Goal: Find specific page/section: Find specific page/section

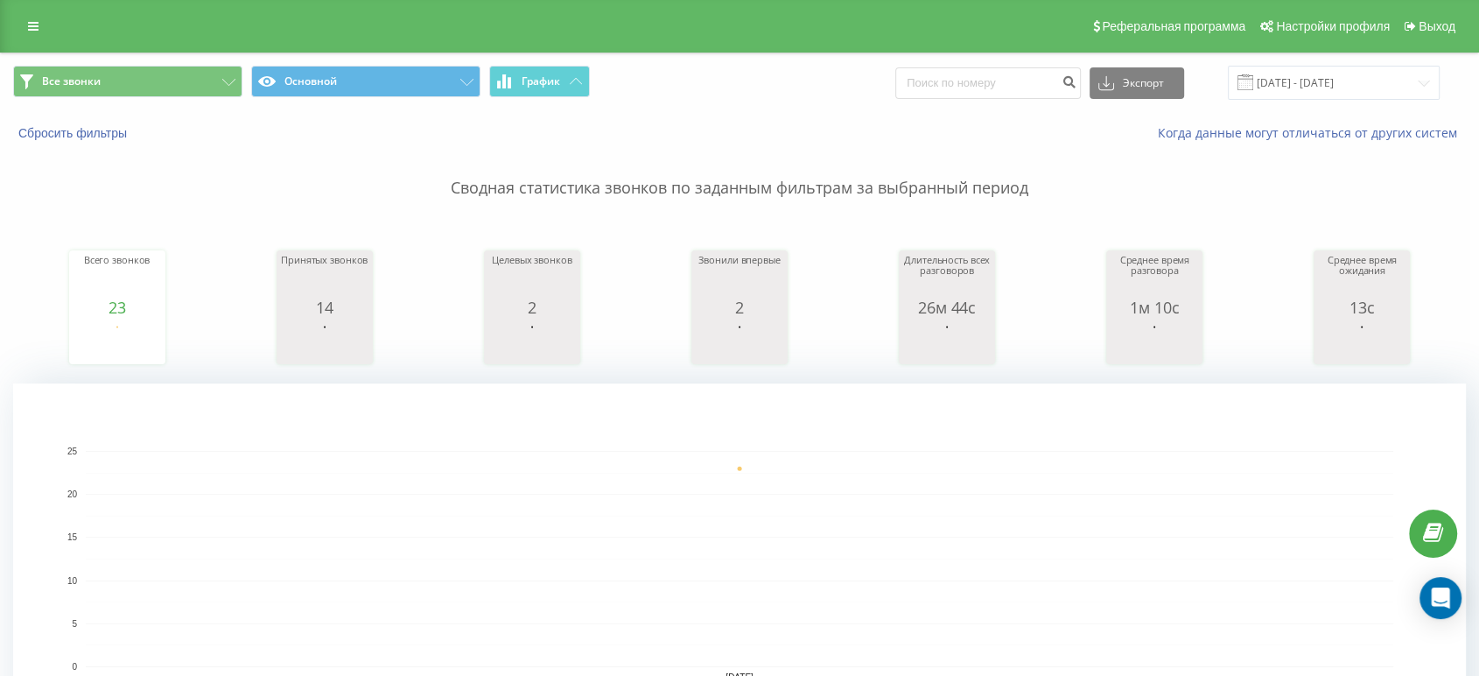
drag, startPoint x: 703, startPoint y: 32, endPoint x: 471, endPoint y: 32, distance: 231.9
click at [471, 32] on div "Реферальная программа Настройки профиля Выход" at bounding box center [739, 26] width 1479 height 53
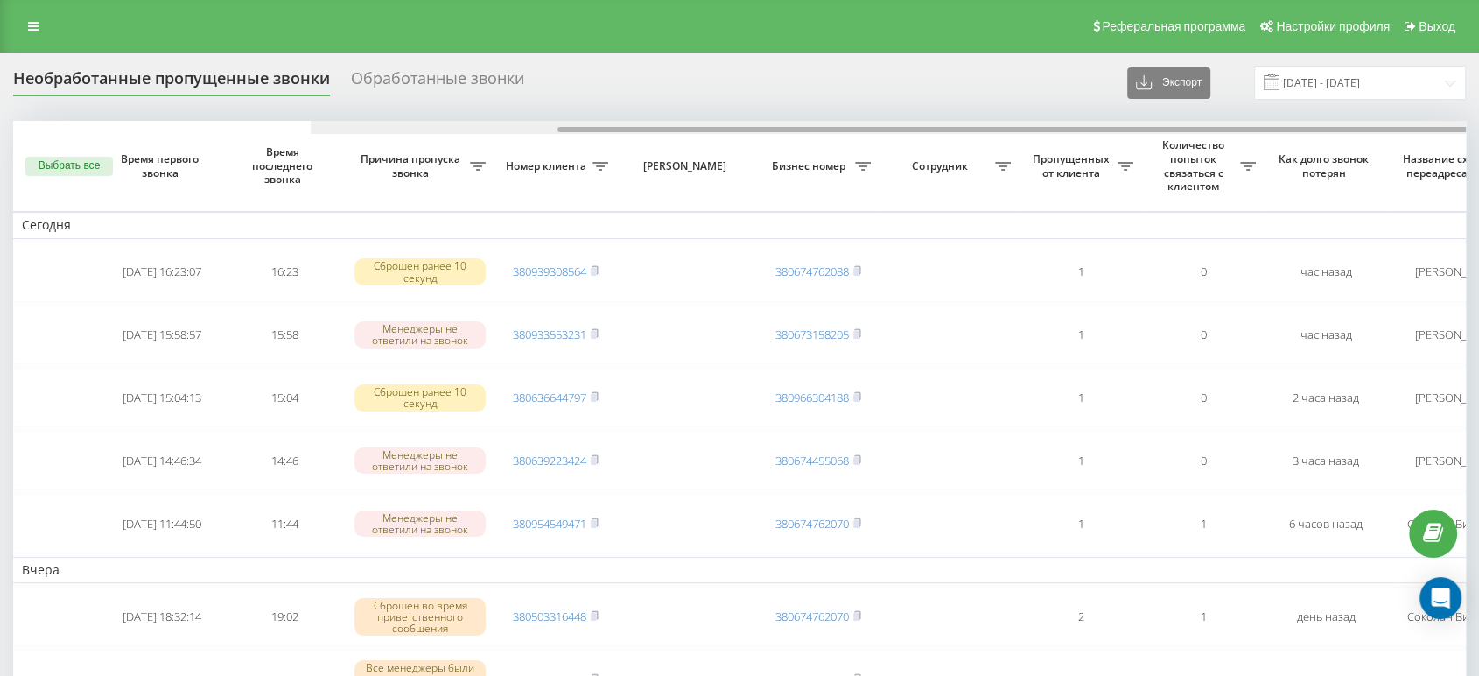
scroll to position [0, 298]
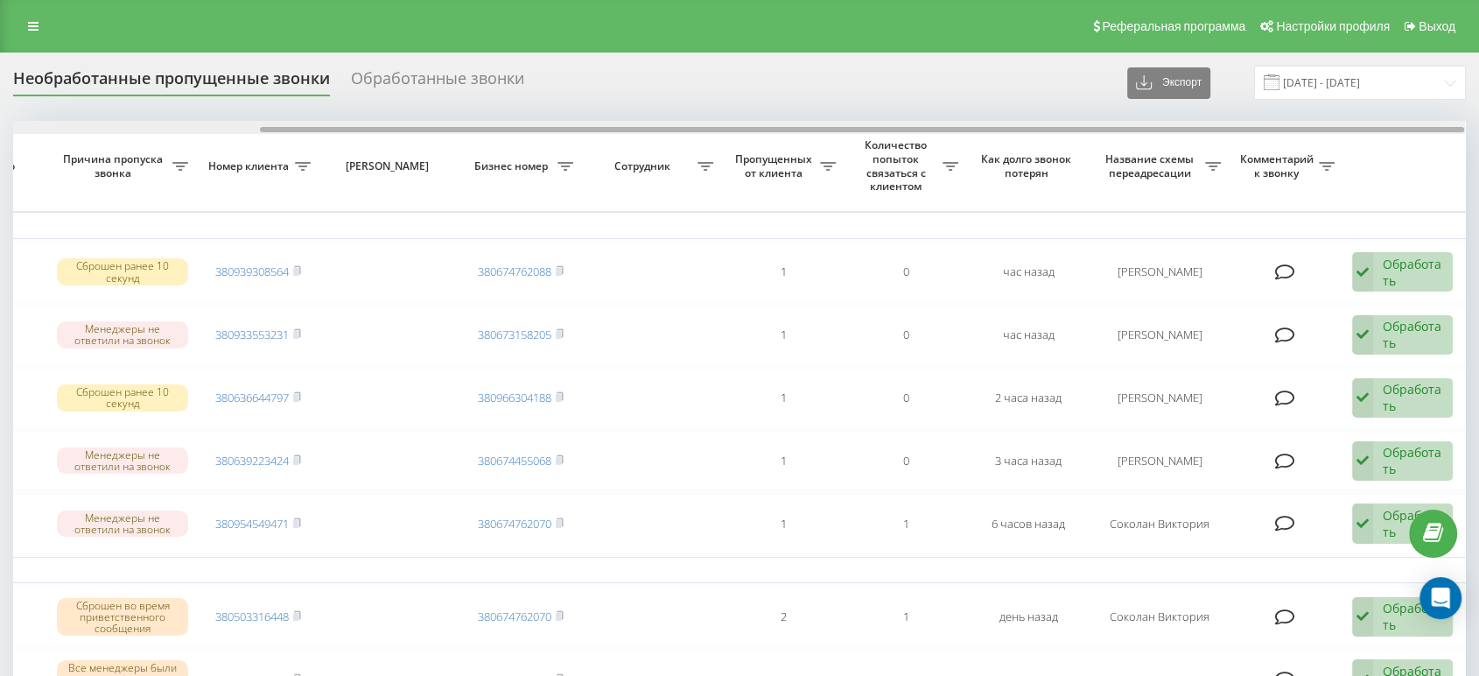
drag, startPoint x: 837, startPoint y: 124, endPoint x: 903, endPoint y: 132, distance: 67.0
click at [903, 132] on div at bounding box center [739, 127] width 1452 height 13
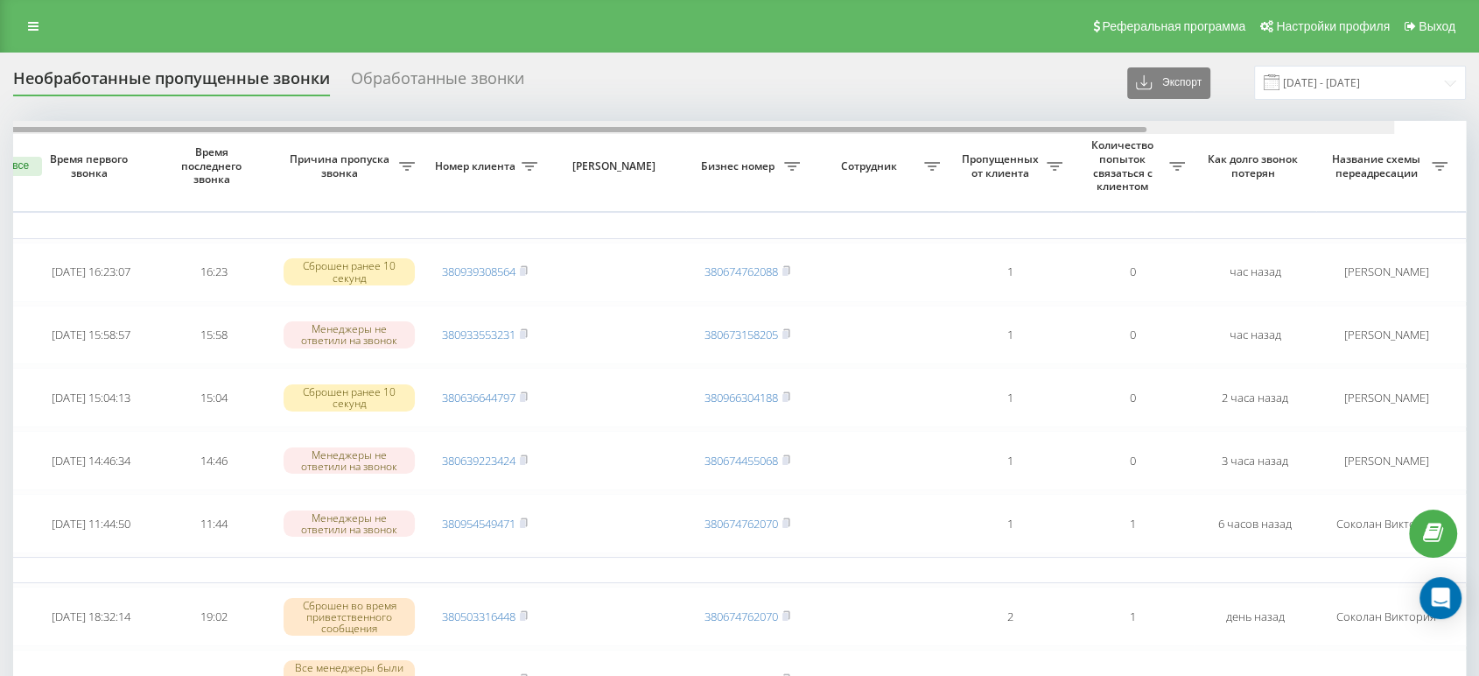
scroll to position [0, 0]
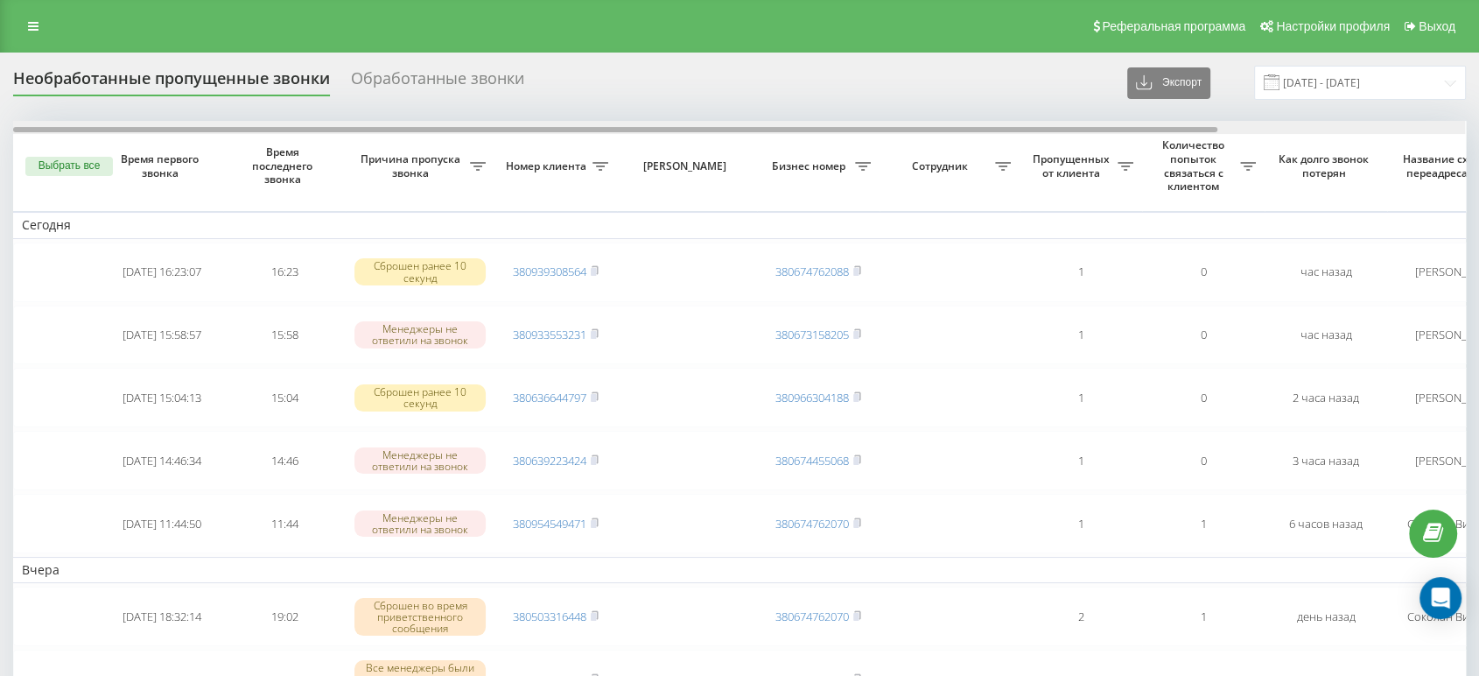
drag, startPoint x: 878, startPoint y: 130, endPoint x: 574, endPoint y: 130, distance: 303.7
click at [574, 130] on div at bounding box center [615, 129] width 1204 height 5
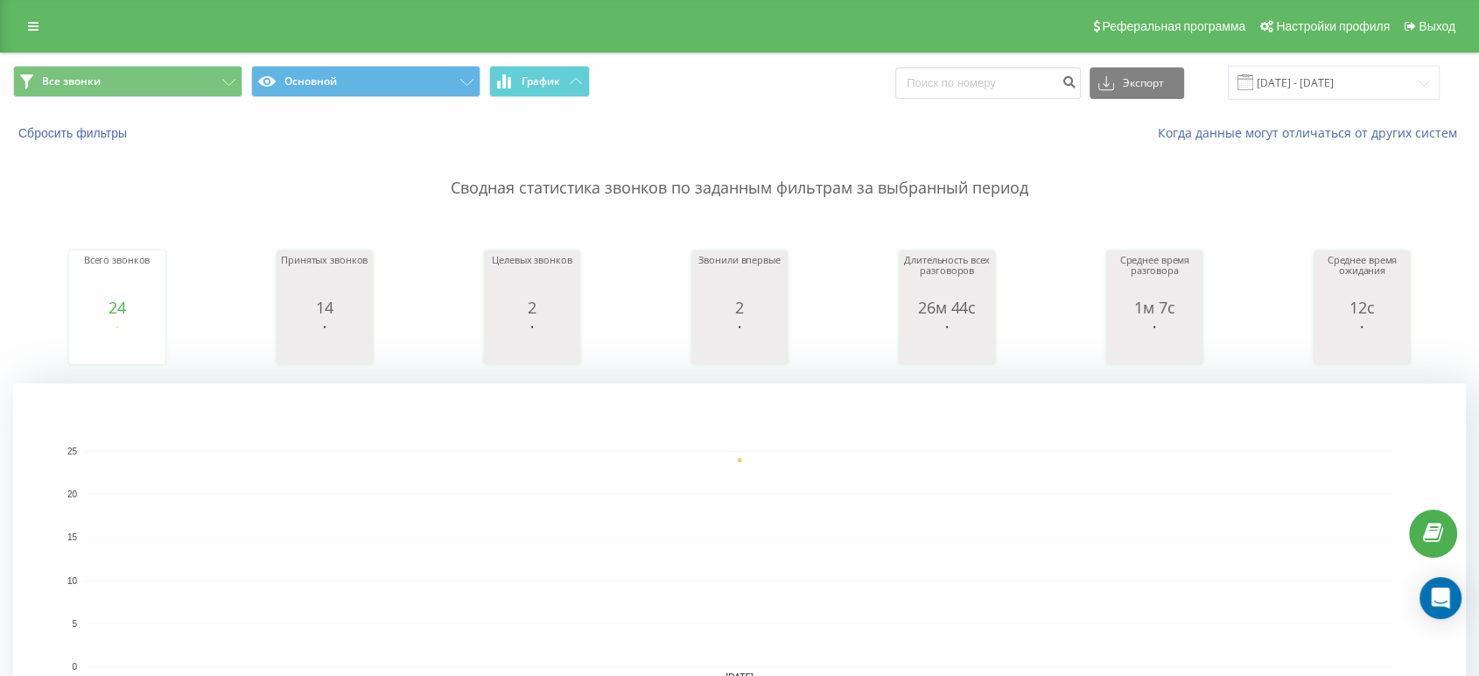
drag, startPoint x: 805, startPoint y: 24, endPoint x: 702, endPoint y: 32, distance: 103.6
click at [708, 38] on div "Реферальная программа Настройки профиля Выход" at bounding box center [739, 26] width 1479 height 53
